Goal: Information Seeking & Learning: Find specific fact

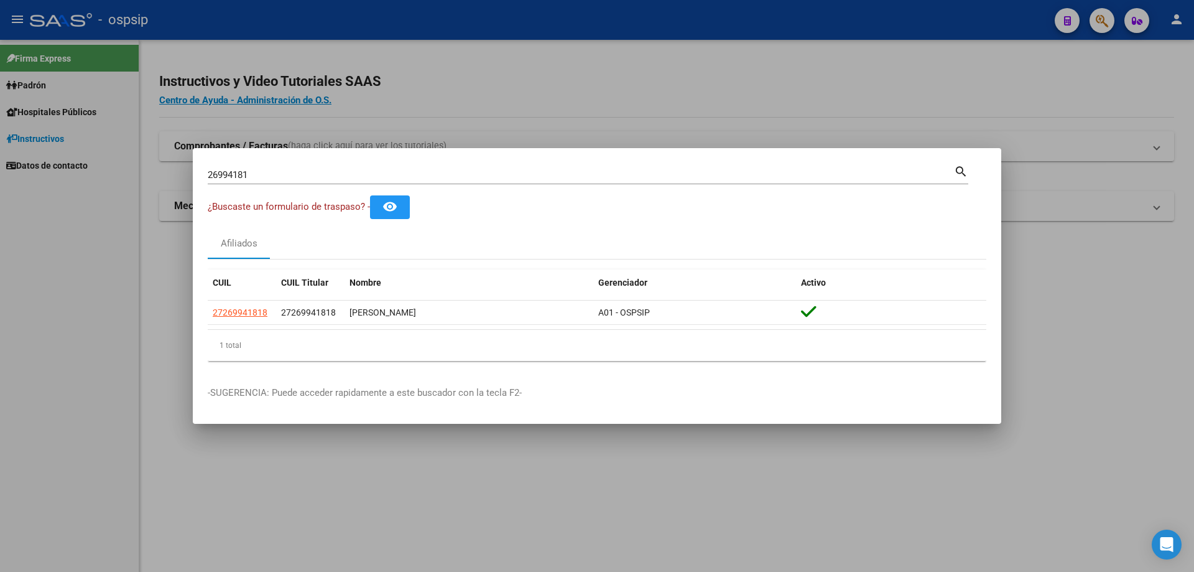
click at [249, 175] on input "26994181" at bounding box center [581, 174] width 746 height 11
type input "33347770"
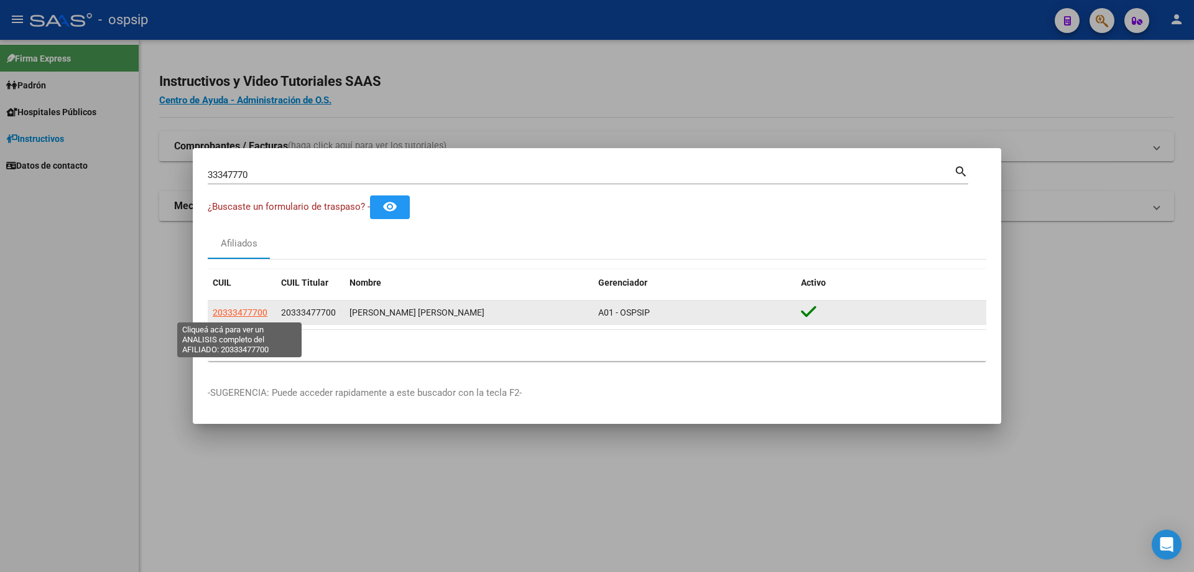
click at [228, 311] on span "20333477700" at bounding box center [240, 312] width 55 height 10
type textarea "20333477700"
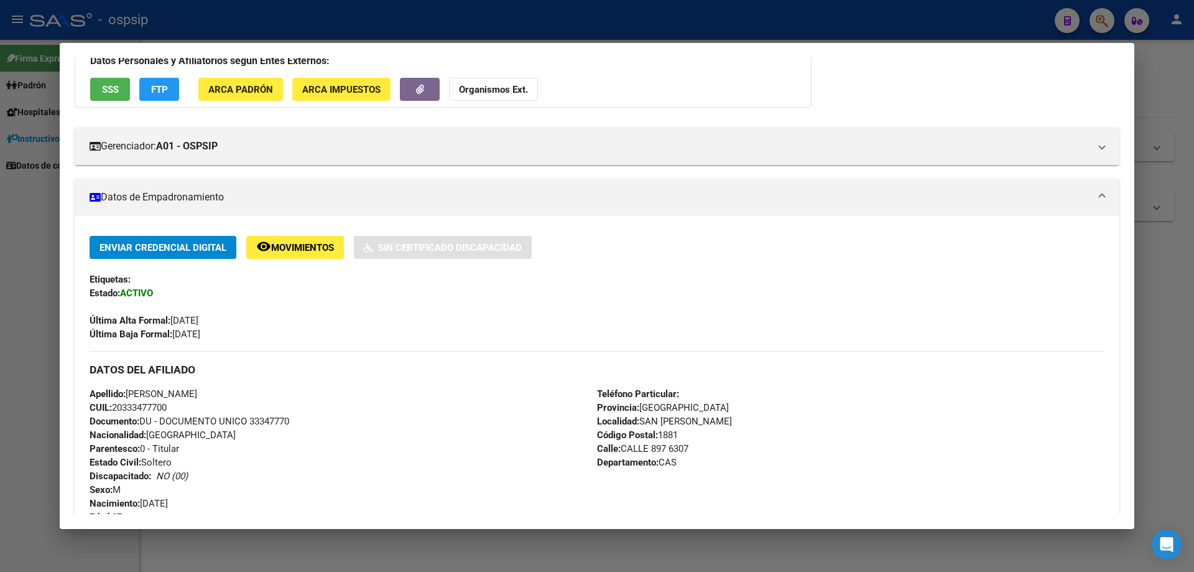
scroll to position [187, 0]
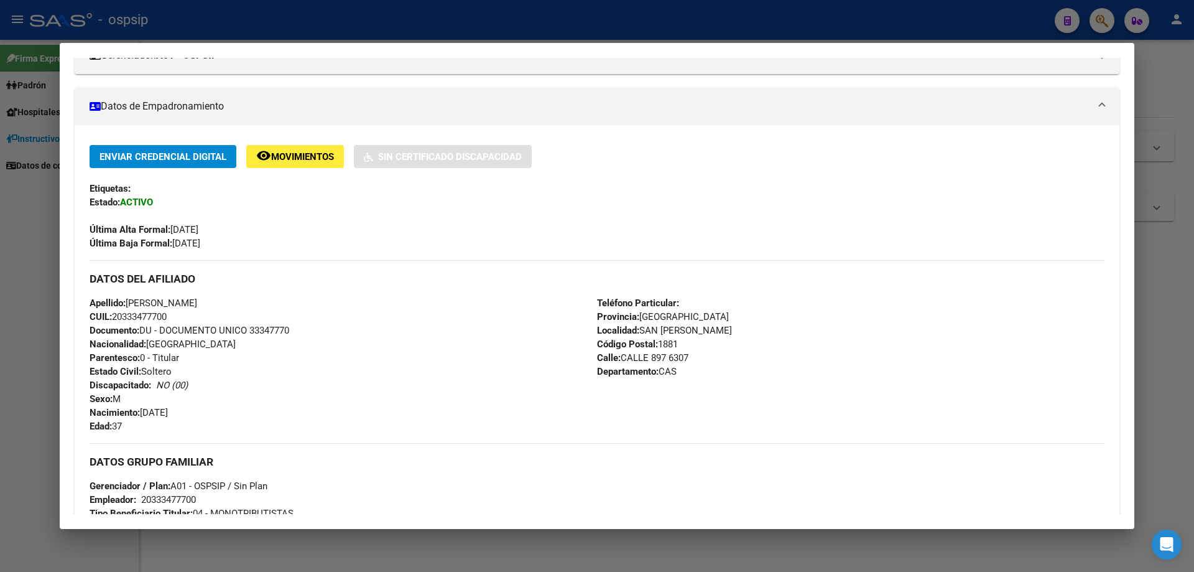
click at [262, 328] on span "Documento: DU - DOCUMENTO UNICO 33347770" at bounding box center [190, 330] width 200 height 11
copy span "33347770"
click at [0, 331] on div at bounding box center [597, 286] width 1194 height 572
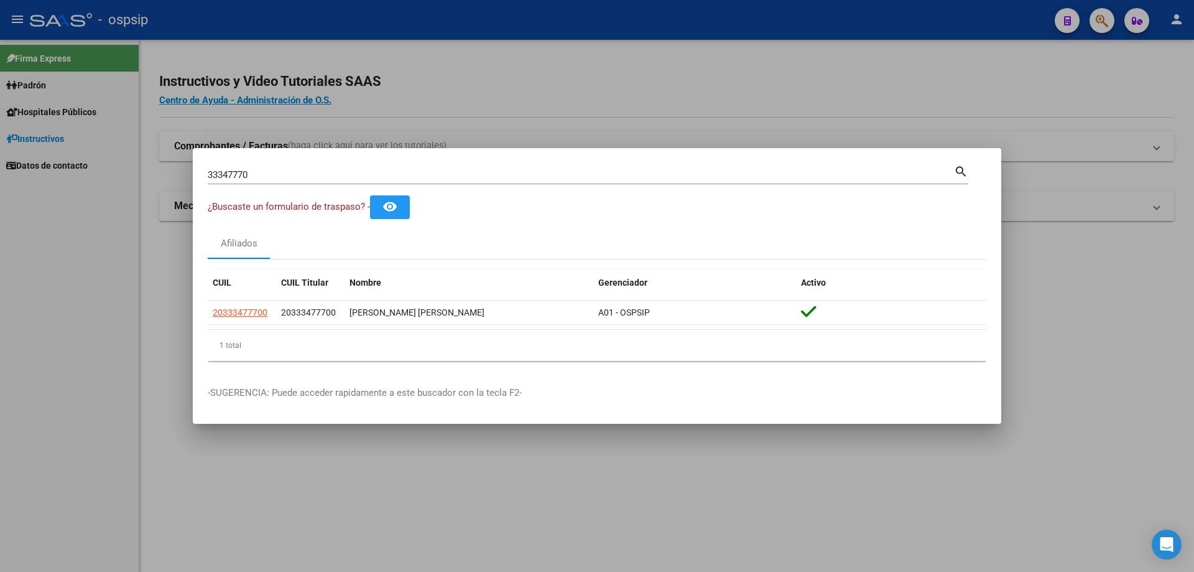
click at [255, 166] on div "33347770 Buscar (apellido, dni, cuil, nro traspaso, cuit, obra social)" at bounding box center [581, 174] width 746 height 19
click at [249, 174] on input "33347770" at bounding box center [581, 174] width 746 height 11
